Goal: Find specific page/section: Find specific page/section

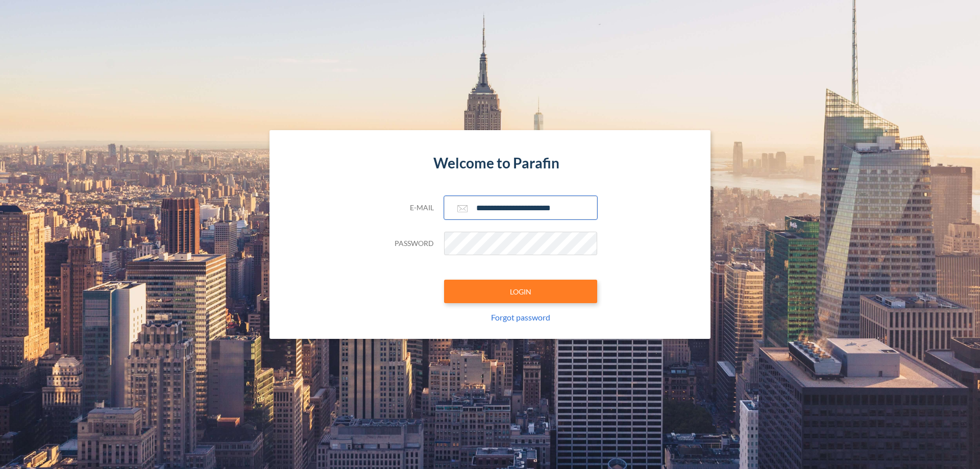
type input "**********"
click at [520, 291] on button "LOGIN" at bounding box center [520, 291] width 153 height 23
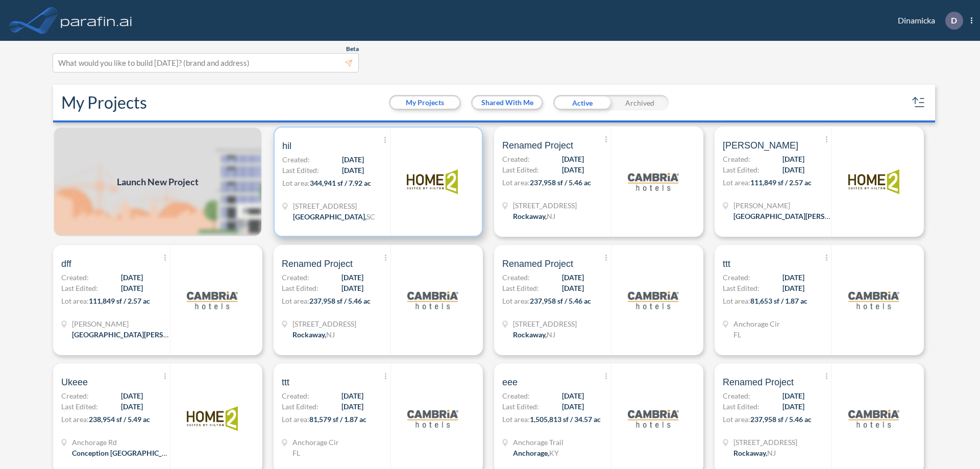
scroll to position [3, 0]
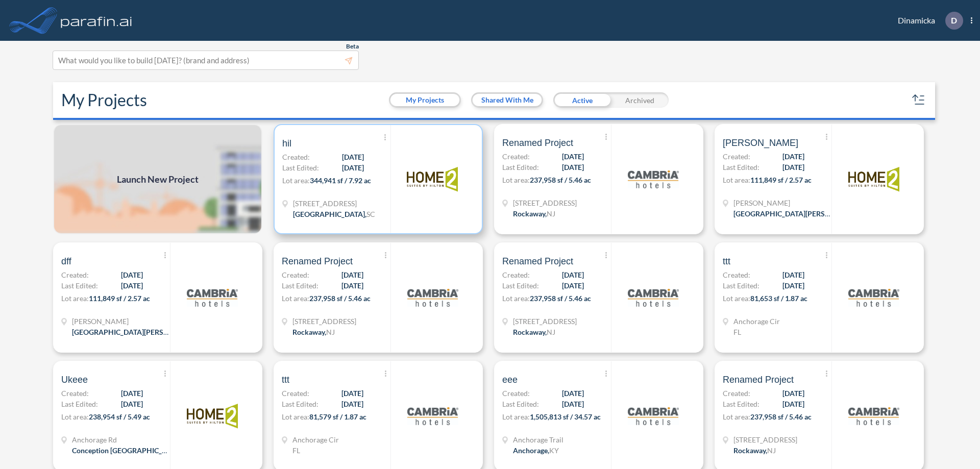
click at [376, 179] on p "Lot area: 344,941 sf / 7.92 ac" at bounding box center [336, 182] width 108 height 15
